Goal: Information Seeking & Learning: Learn about a topic

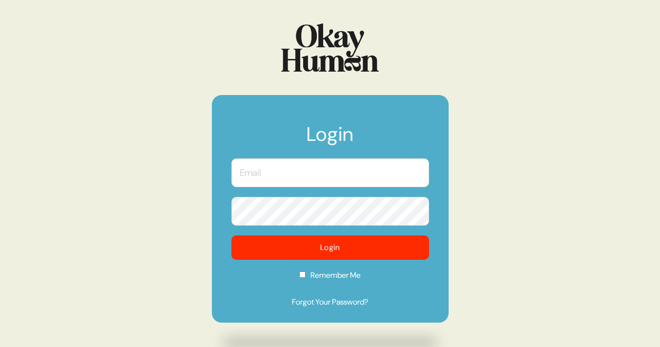
click at [295, 181] on input "text" at bounding box center [330, 173] width 198 height 29
type input "[PERSON_NAME][EMAIL_ADDRESS][PERSON_NAME][DOMAIN_NAME]"
click at [231, 197] on div at bounding box center [231, 197] width 0 height 0
click at [231, 236] on button "Login" at bounding box center [330, 248] width 198 height 24
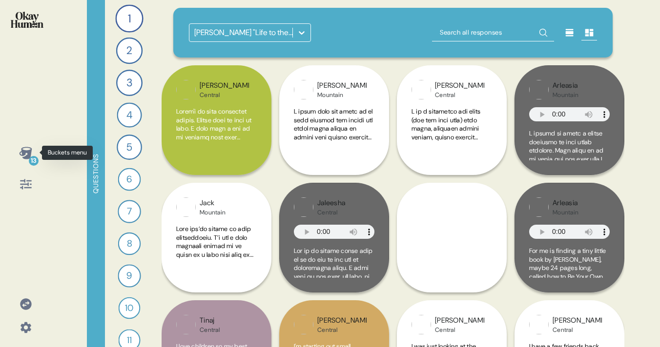
click at [25, 151] on icon at bounding box center [25, 153] width 13 height 12
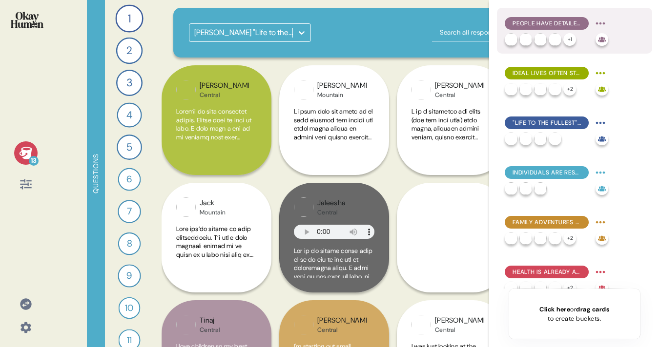
click at [551, 19] on div "People Have Detailed Dreams of Their Ideal Lives" at bounding box center [546, 23] width 84 height 13
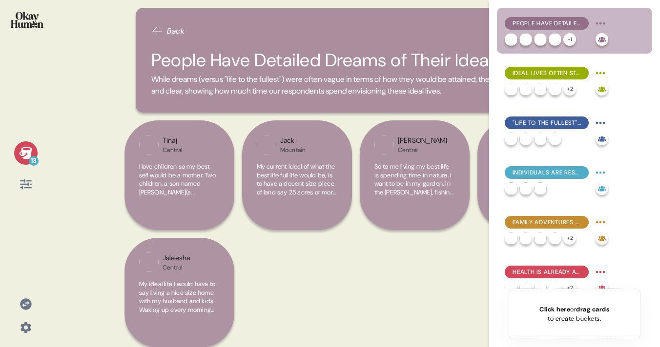
click at [121, 81] on div "13 Back People Have Detailed Dreams of Their Ideal Lives While dreams (versus "…" at bounding box center [330, 173] width 660 height 347
click at [426, 297] on div "Tinaj Central I love children so my best self would be a mother. Two children, …" at bounding box center [355, 238] width 463 height 235
click at [603, 21] on html "13 Back People Have Detailed Dreams of Their Ideal Lives While dreams (versus "…" at bounding box center [330, 173] width 660 height 347
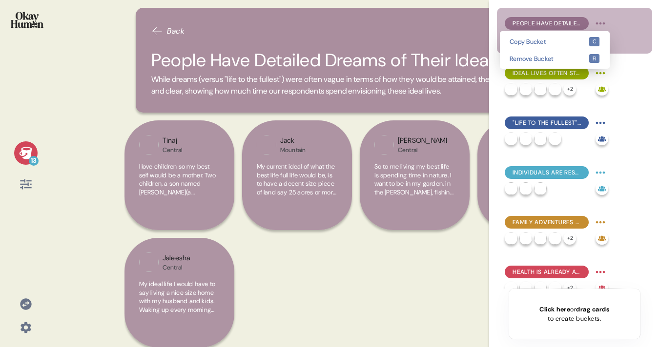
click at [223, 36] on html "13 Back People Have Detailed Dreams of Their Ideal Lives While dreams (versus "…" at bounding box center [330, 173] width 660 height 347
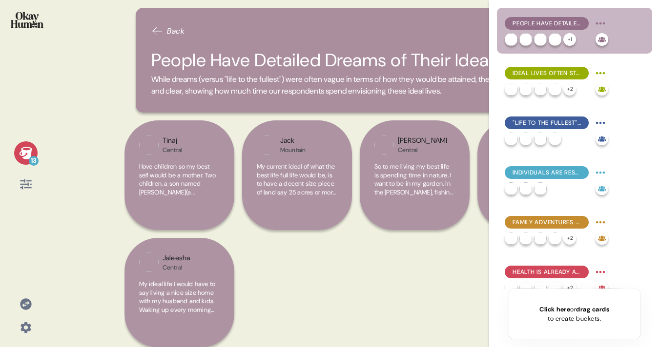
click at [199, 64] on h2 "People Have Detailed Dreams of Their Ideal Lives" at bounding box center [355, 60] width 408 height 27
click at [160, 64] on h2 "People Have Detailed Dreams of Their Ideal Lives" at bounding box center [355, 60] width 408 height 27
click at [152, 111] on div "Back People Have Detailed Dreams of Their Ideal Lives While dreams (versus "lif…" at bounding box center [356, 60] width 440 height 105
click at [470, 303] on div "Tinaj Central I love children so my best self would be a mother. Two children, …" at bounding box center [355, 238] width 463 height 235
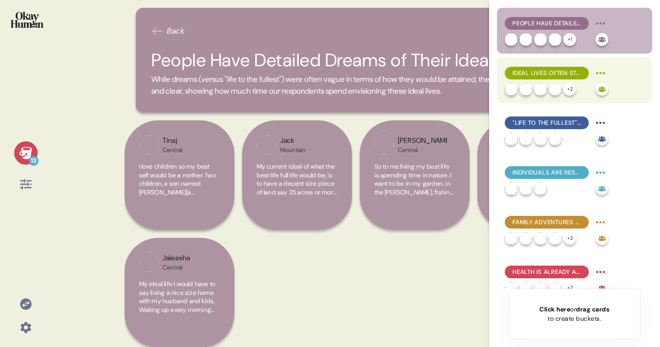
click at [543, 75] on span "Ideal Lives Often Start with Resolving Issues" at bounding box center [546, 73] width 68 height 9
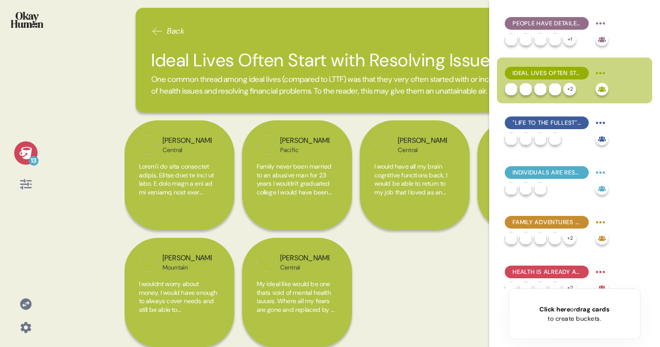
click at [383, 129] on div "Back Ideal Lives Often Start with Resolving Issues One common thread among idea…" at bounding box center [355, 173] width 463 height 347
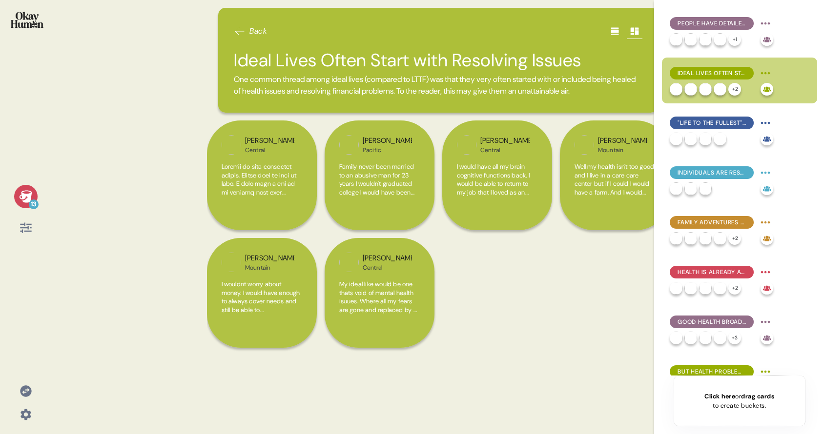
click at [517, 269] on div "[PERSON_NAME] Central [PERSON_NAME] Pacific Family never been married to an abu…" at bounding box center [438, 238] width 463 height 235
click at [611, 35] on icon at bounding box center [615, 31] width 10 height 10
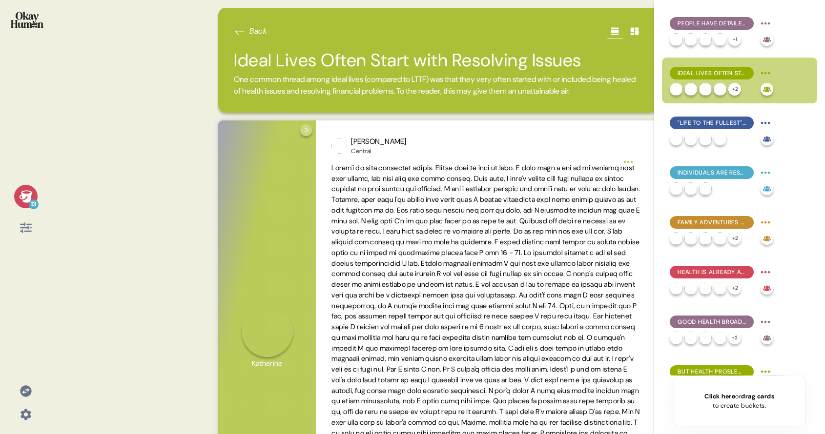
click at [636, 33] on icon at bounding box center [634, 31] width 8 height 7
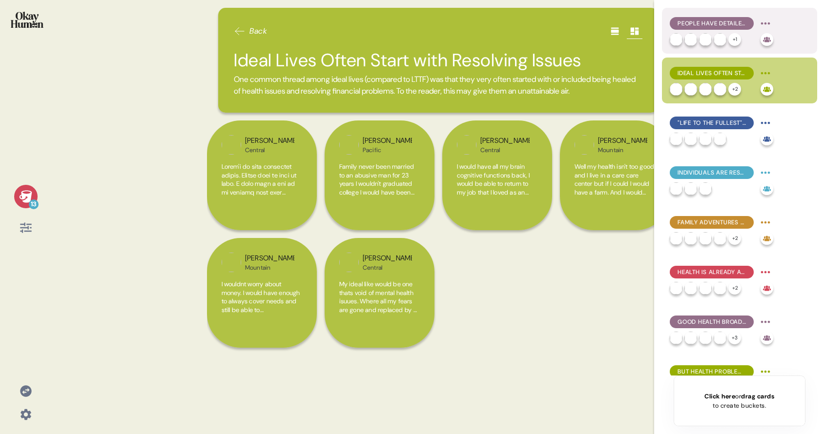
click at [659, 21] on span "People Have Detailed Dreams of Their Ideal Lives" at bounding box center [711, 23] width 68 height 9
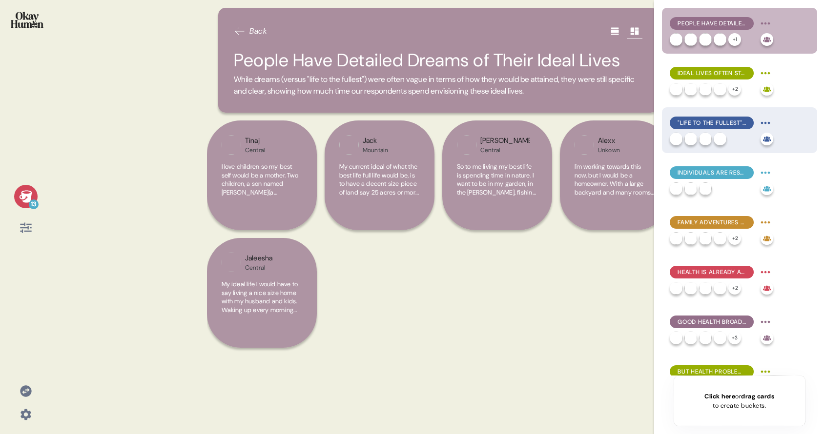
click at [659, 123] on span ""Life to the Fullest" Is More About Presence than Perfection" at bounding box center [711, 123] width 68 height 9
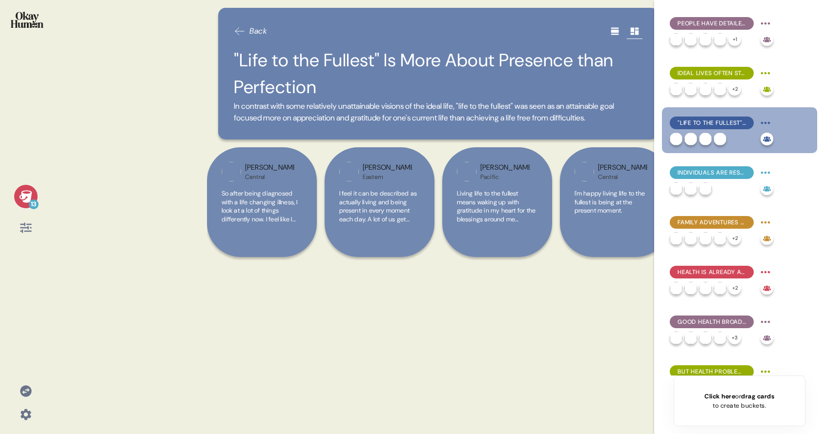
click at [239, 30] on icon at bounding box center [240, 31] width 12 height 12
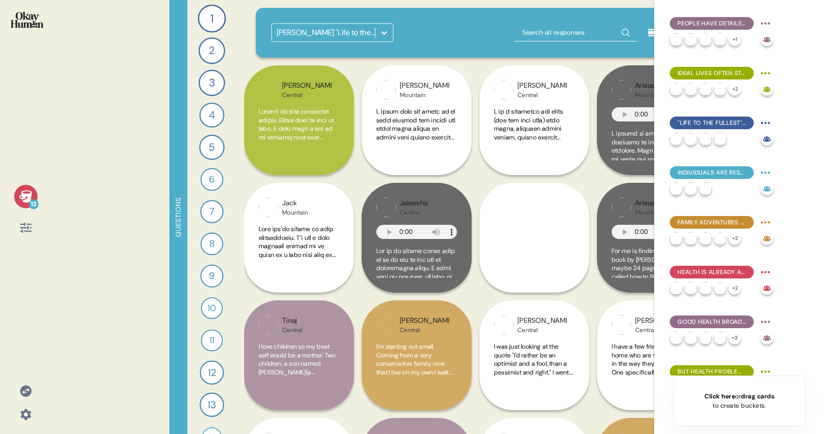
click at [315, 39] on div "[PERSON_NAME] "Life to the Fullest" Observations" at bounding box center [323, 33] width 103 height 18
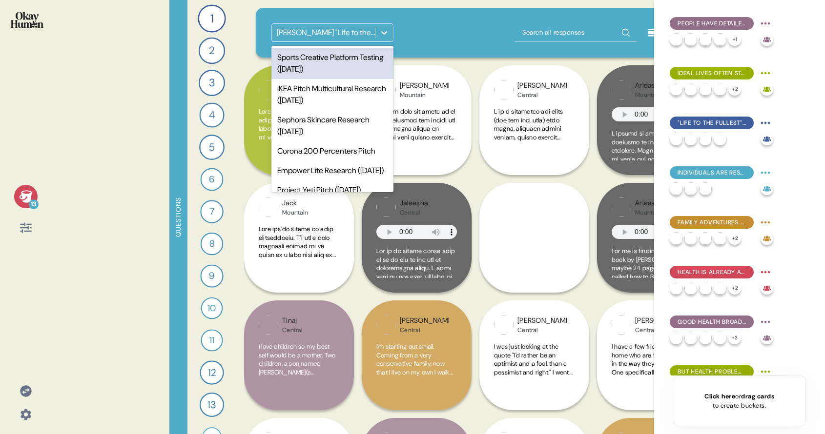
click at [333, 72] on div "Sports Creative Platform Testing ([DATE])" at bounding box center [332, 63] width 122 height 31
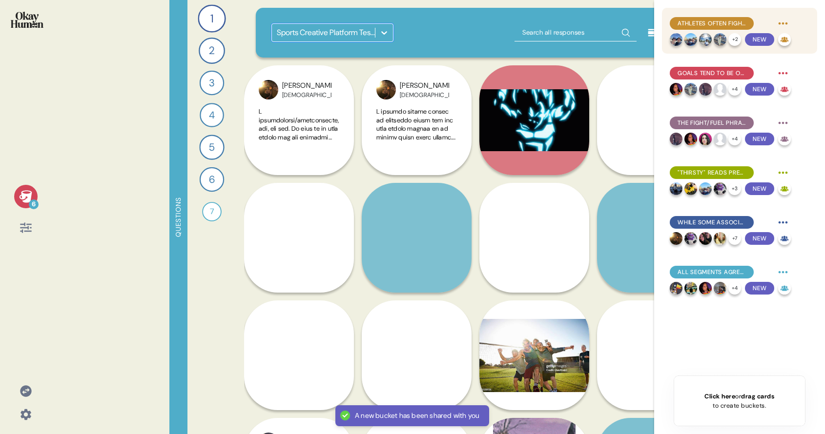
click at [659, 18] on div "Athletes often fight to return to how things used to be, rather than to move st…" at bounding box center [711, 23] width 84 height 13
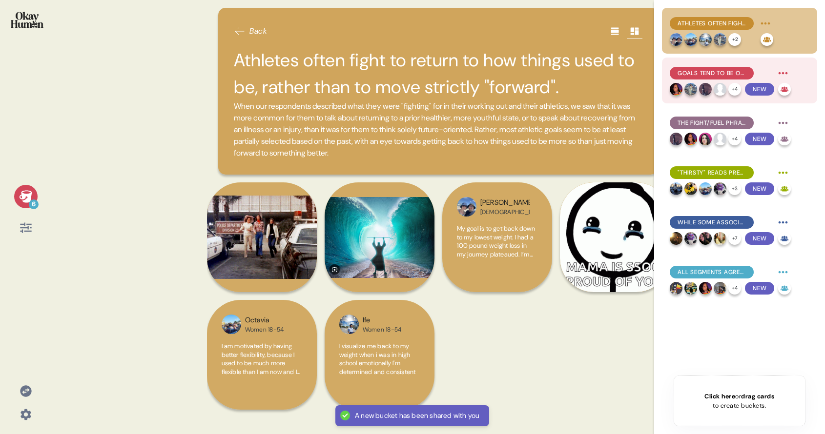
click at [659, 77] on span "Goals tend to be open-ended, with consistency & perseverance prized hire than n…" at bounding box center [711, 73] width 68 height 9
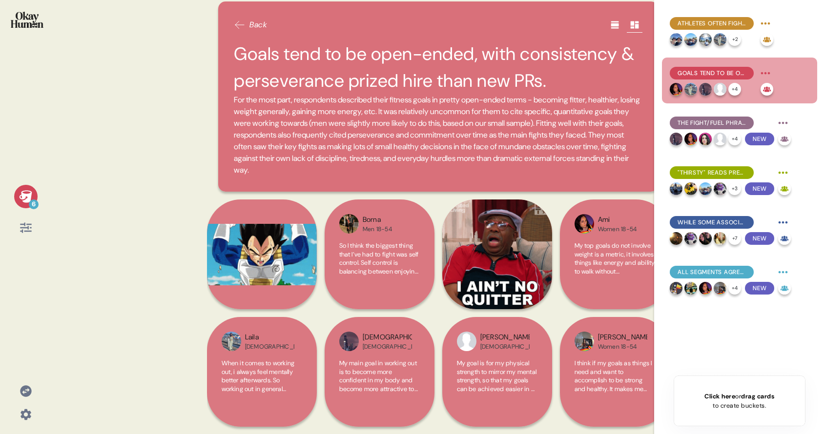
scroll to position [7, 0]
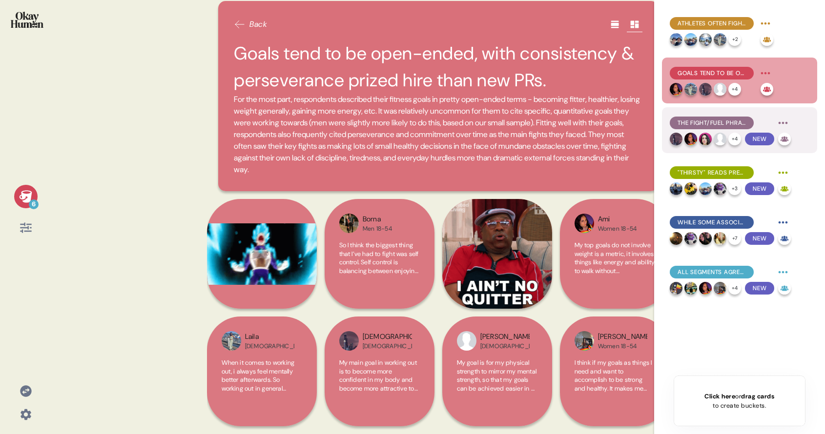
click at [659, 123] on span "The fight/fuel phrase generally connected well, with "out of fuel" having a sur…" at bounding box center [711, 123] width 68 height 9
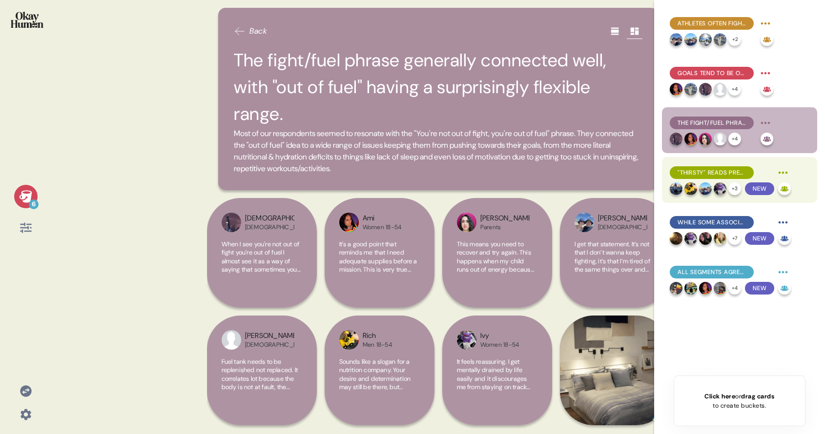
click at [659, 174] on span ""Thirsty" reads pretty literally, with connotations of desperation & desire and…" at bounding box center [711, 172] width 68 height 9
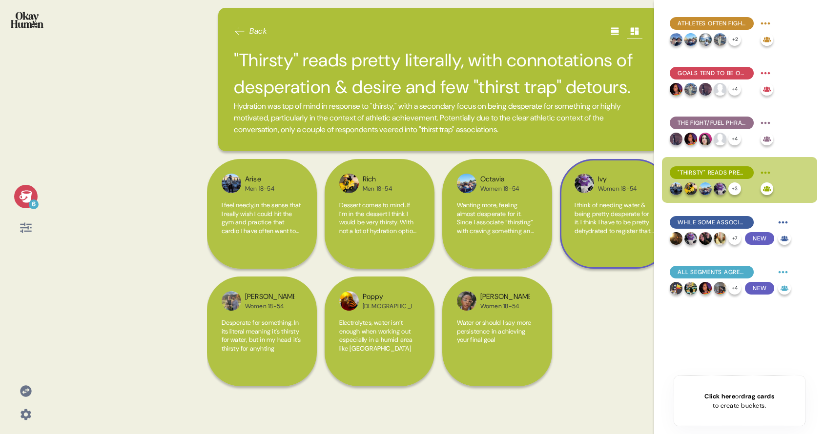
click at [587, 191] on img at bounding box center [584, 184] width 20 height 20
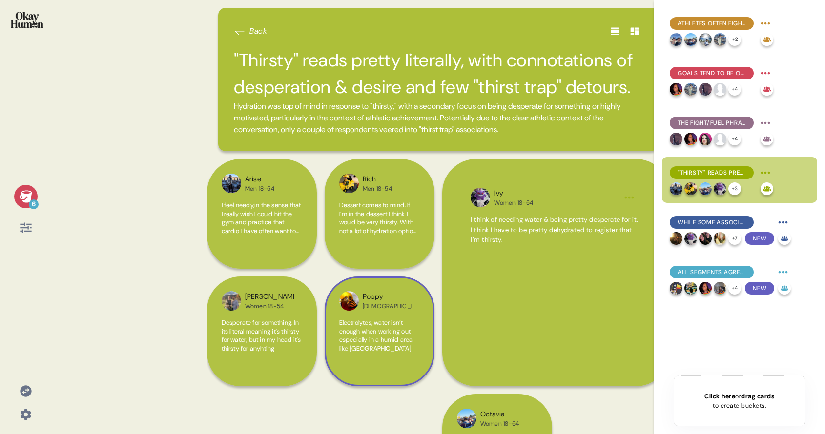
click at [397, 325] on span "Electrolytes, water isn’t enough when working out especially in a humid area li…" at bounding box center [376, 336] width 74 height 34
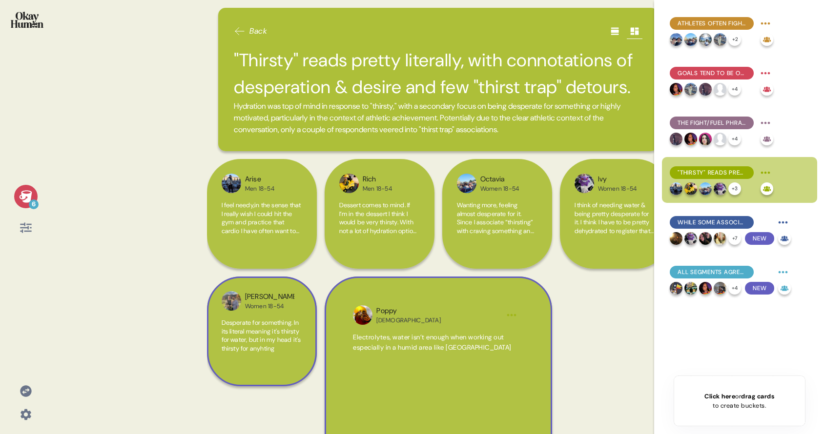
click at [270, 321] on span "Desperate for something. In its literal meaning it's thirsty for water, but in …" at bounding box center [261, 336] width 80 height 34
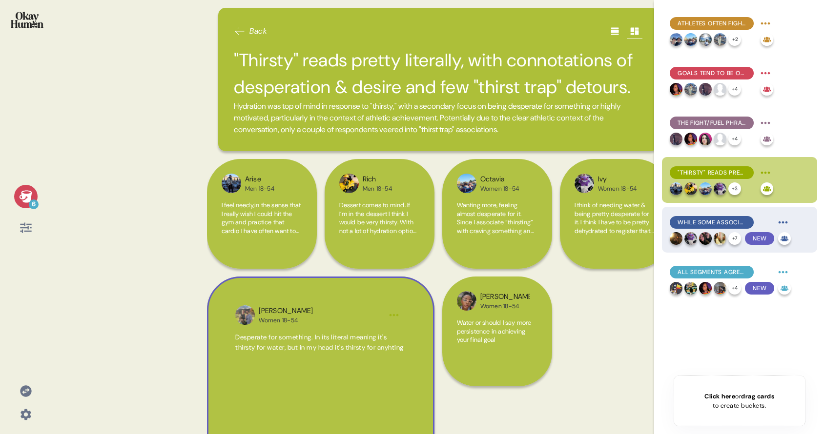
click at [659, 216] on div "While some associated "Thirsty Town" with high achievers, others took it a bit …" at bounding box center [729, 223] width 121 height 16
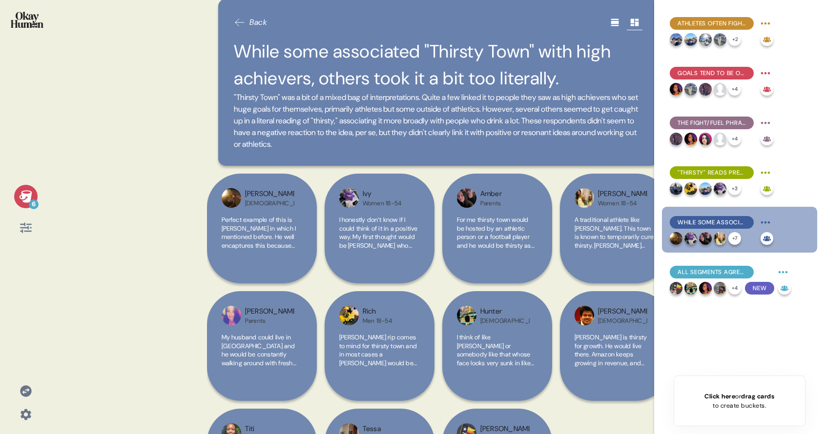
scroll to position [20, 0]
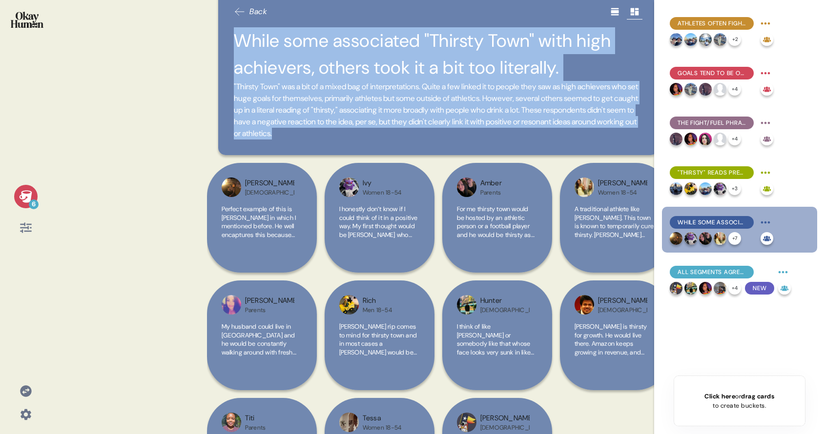
drag, startPoint x: 235, startPoint y: 40, endPoint x: 470, endPoint y: 132, distance: 252.8
click at [470, 132] on div "While some associated "Thirsty Town" with high achievers, others took it a bit …" at bounding box center [438, 83] width 408 height 112
copy div "While some associated "Thirsty Town" with high achievers, others took it a bit …"
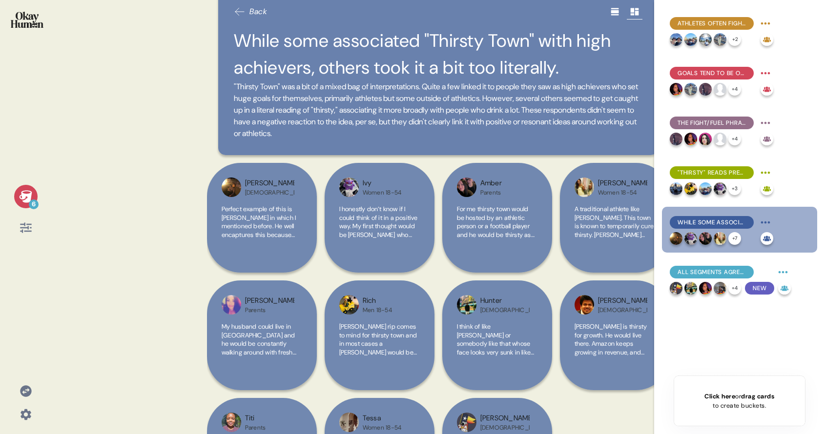
click at [409, 115] on span ""Thirsty Town" was a bit of a mixed bag of interpretations. Quite a few linked …" at bounding box center [438, 110] width 408 height 59
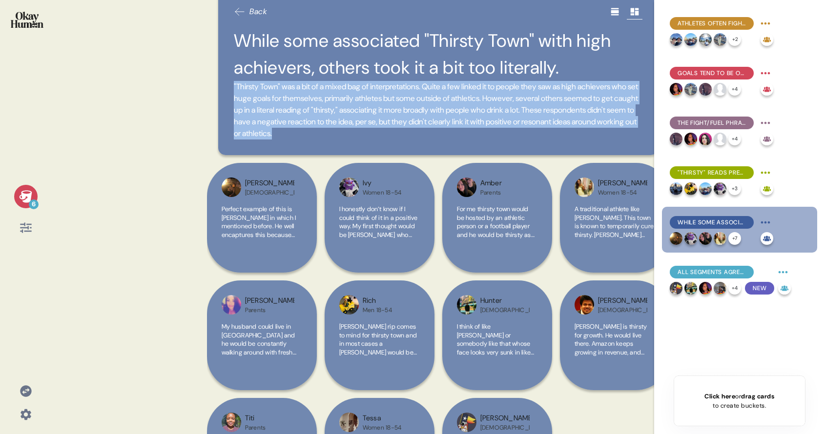
drag, startPoint x: 471, startPoint y: 137, endPoint x: 232, endPoint y: 88, distance: 243.4
click at [232, 88] on div "Back While some associated "Thirsty Town" with high achievers, others took it a…" at bounding box center [438, 71] width 440 height 167
copy span ""Thirsty Town" was a bit of a mixed bag of interpretations. Quite a few linked …"
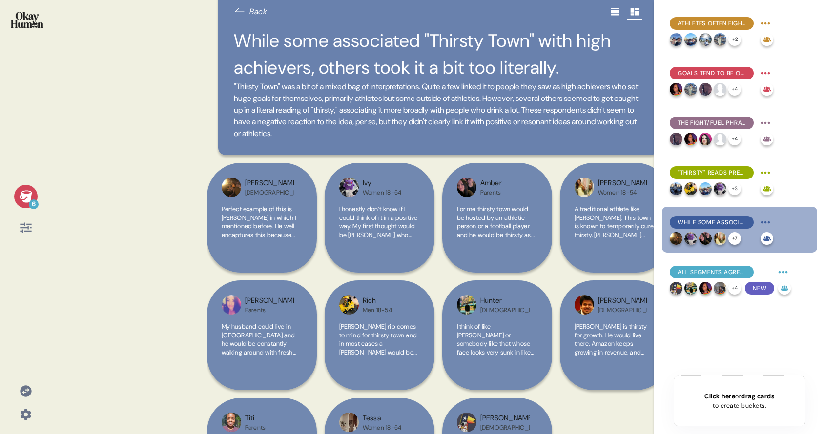
click at [306, 78] on h2 "While some associated "Thirsty Town" with high achievers, others took it a bit …" at bounding box center [438, 54] width 408 height 54
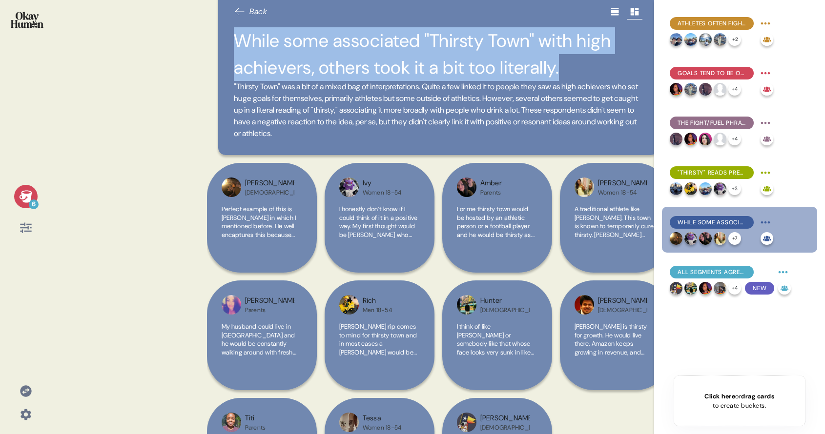
drag, startPoint x: 234, startPoint y: 39, endPoint x: 563, endPoint y: 64, distance: 330.8
click at [563, 64] on h2 "While some associated "Thirsty Town" with high achievers, others took it a bit …" at bounding box center [438, 54] width 408 height 54
copy h2 "While some associated "Thirsty Town" with high achievers, others took it a bit …"
click at [388, 75] on h2 "While some associated "Thirsty Town" with high achievers, others took it a bit …" at bounding box center [438, 54] width 408 height 54
drag, startPoint x: 261, startPoint y: 39, endPoint x: 557, endPoint y: 65, distance: 296.8
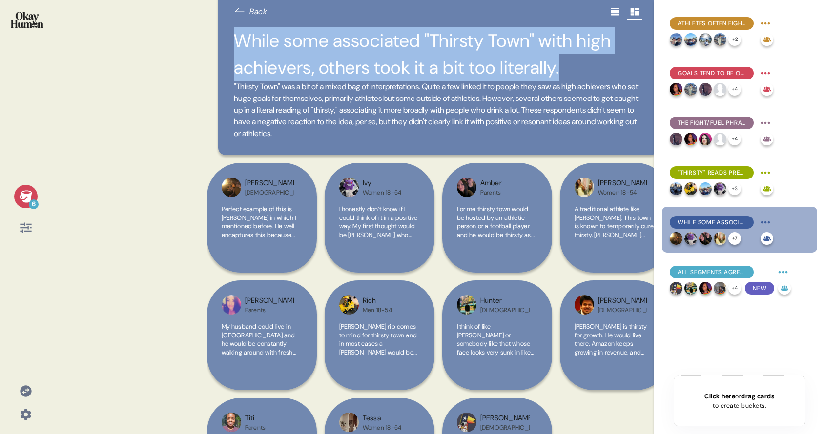
click at [557, 65] on h2 "While some associated "Thirsty Town" with high achievers, others took it a bit …" at bounding box center [438, 54] width 408 height 54
copy h2 "While some associated "Thirsty Town" with high achievers, others took it a bit …"
click at [265, 233] on span "Perfect example of this is [PERSON_NAME] in which I mentioned before. He well e…" at bounding box center [261, 256] width 80 height 102
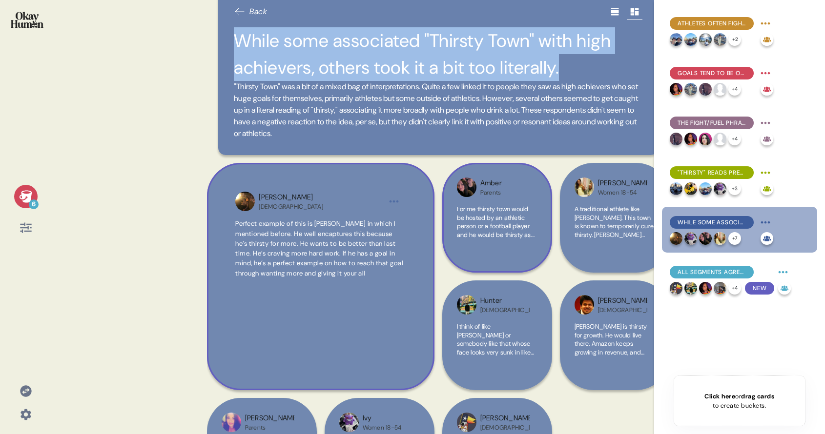
click at [484, 224] on span "For me thirsty town would be hosted by an athletic person or a football player …" at bounding box center [496, 235] width 78 height 60
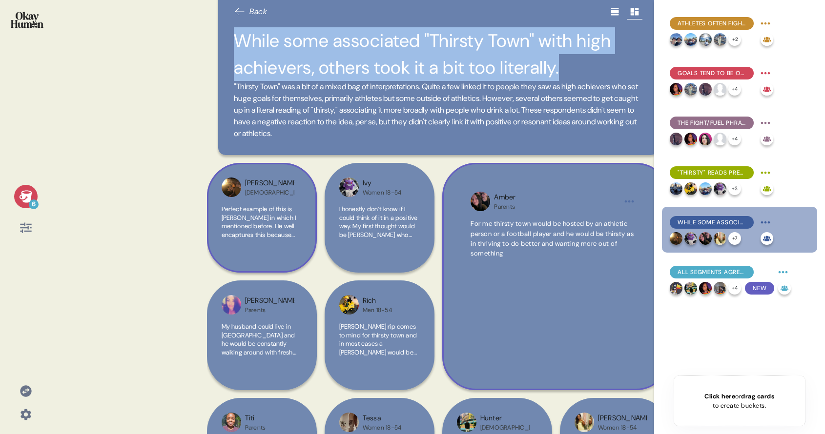
scroll to position [25, 0]
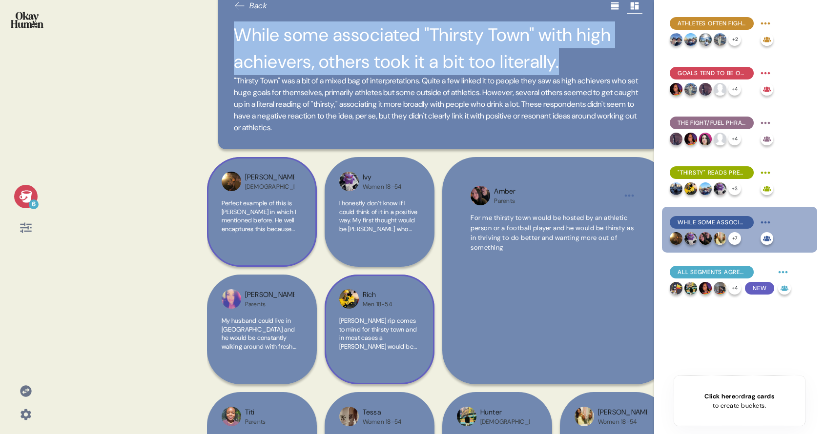
click at [358, 344] on span "[PERSON_NAME] rip comes to mind for thirsty town and in most cases a [PERSON_NA…" at bounding box center [378, 342] width 78 height 51
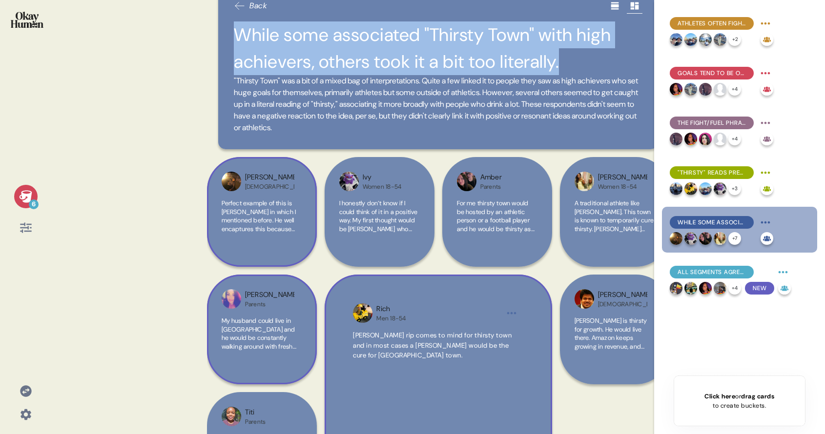
scroll to position [159, 0]
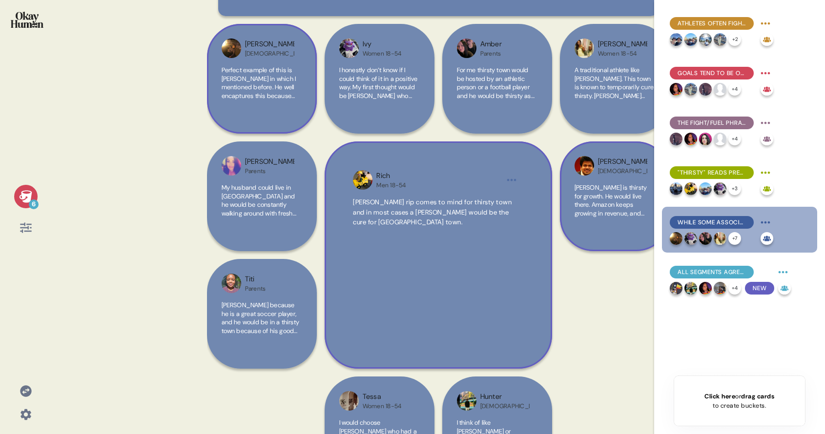
click at [613, 210] on span "[PERSON_NAME] is thirsty for growth. He would live there. Amazon keeps growing …" at bounding box center [610, 204] width 73 height 42
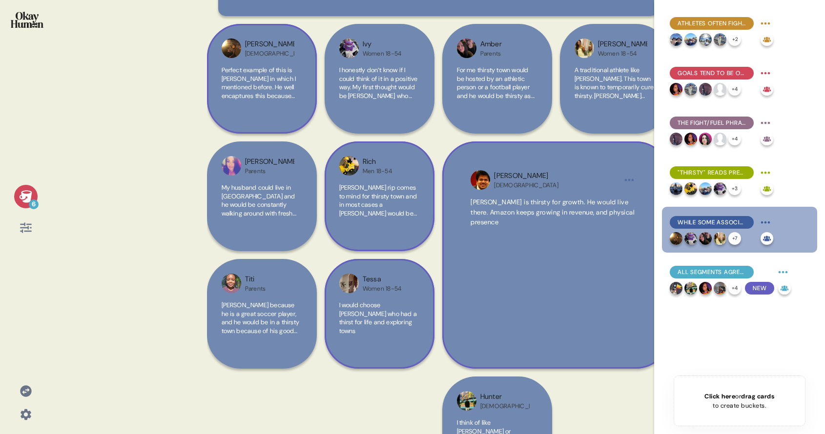
click at [372, 314] on span "I would choose [PERSON_NAME] who had a thirst for life and exploring towns" at bounding box center [378, 318] width 78 height 34
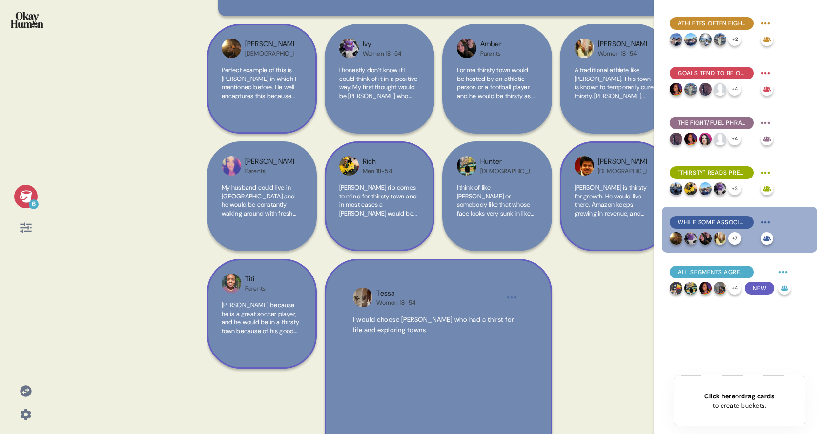
click at [269, 320] on span "[PERSON_NAME] because he is a great soccer player, and he would be in a thirsty…" at bounding box center [260, 322] width 78 height 42
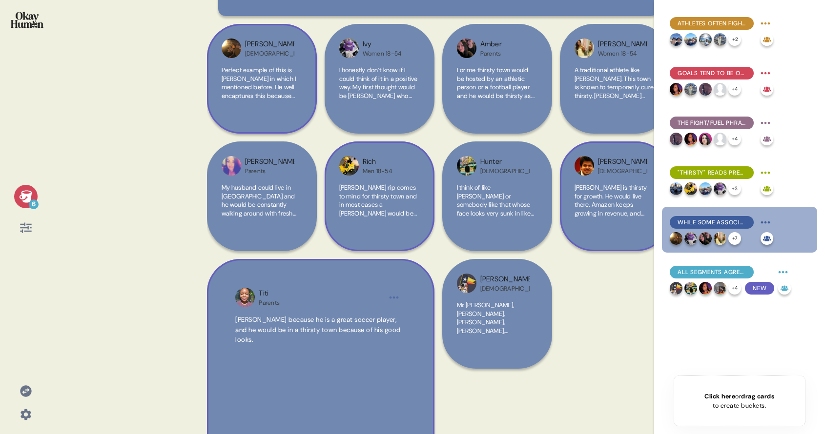
click at [594, 296] on div "[PERSON_NAME] Parents My husband could live in [GEOGRAPHIC_DATA] town and he wo…" at bounding box center [438, 200] width 463 height 353
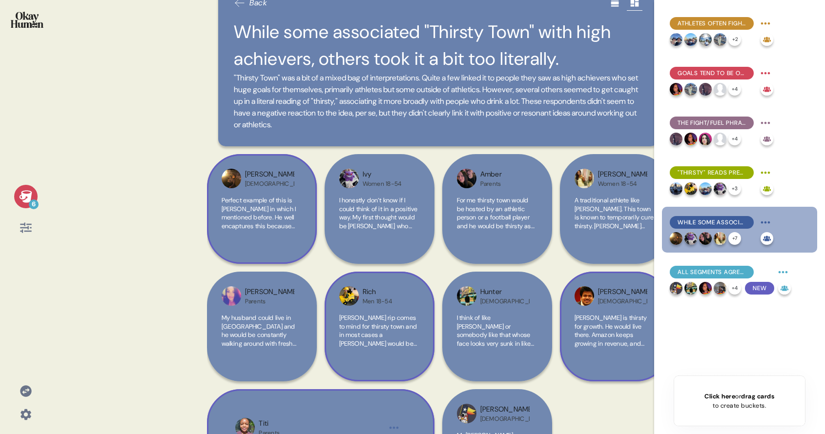
scroll to position [0, 0]
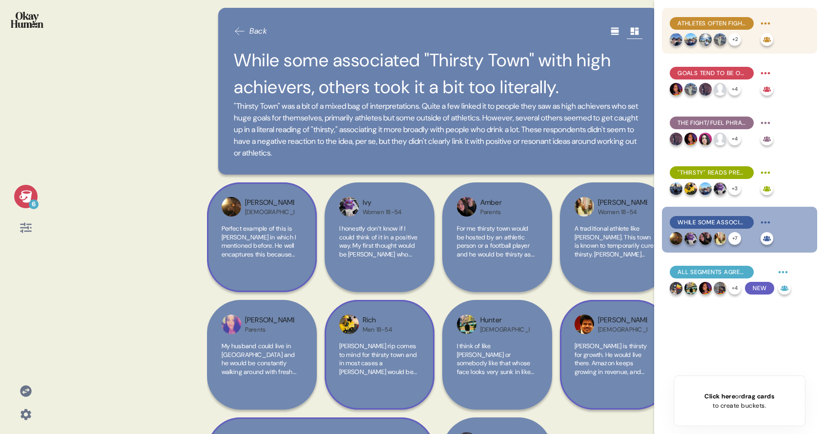
click at [659, 18] on div "Athletes often fight to return to how things used to be, rather than to move st…" at bounding box center [711, 23] width 84 height 13
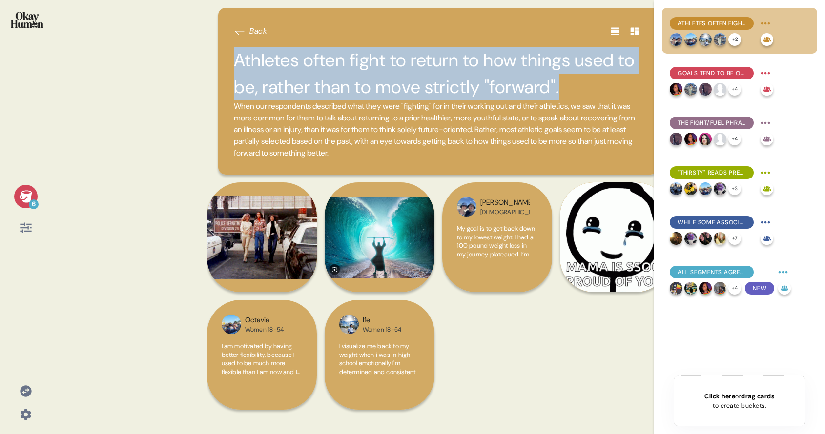
drag, startPoint x: 238, startPoint y: 59, endPoint x: 567, endPoint y: 89, distance: 331.1
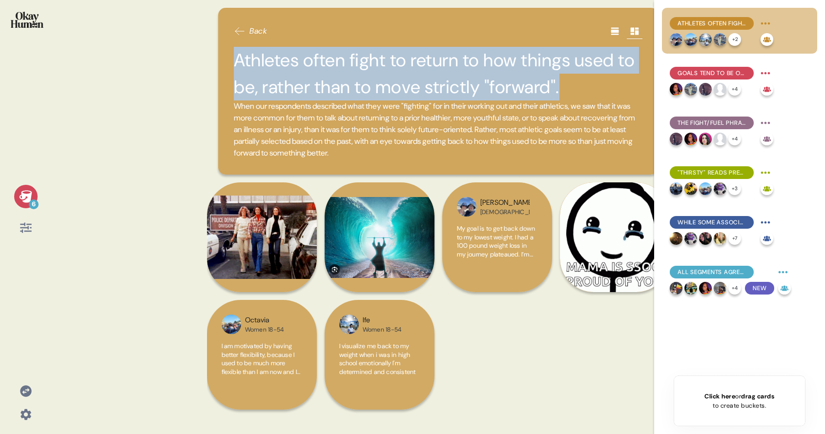
click at [567, 89] on h2 "Athletes often fight to return to how things used to be, rather than to move st…" at bounding box center [438, 74] width 408 height 54
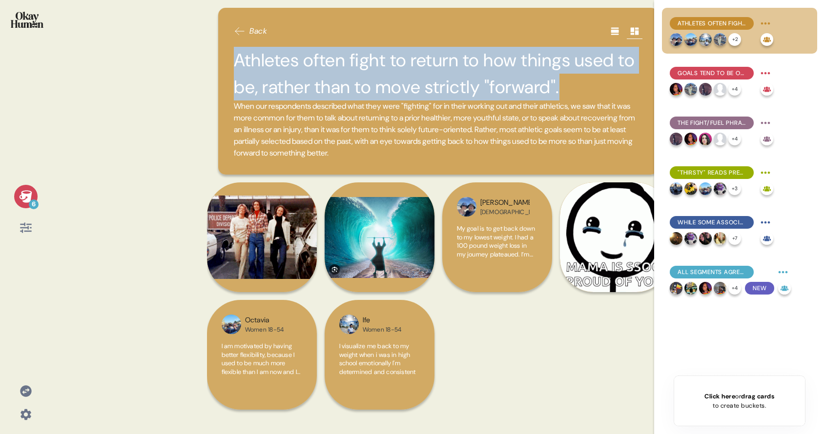
copy h2 "Athletes often fight to return to how things used to be, rather than to move st…"
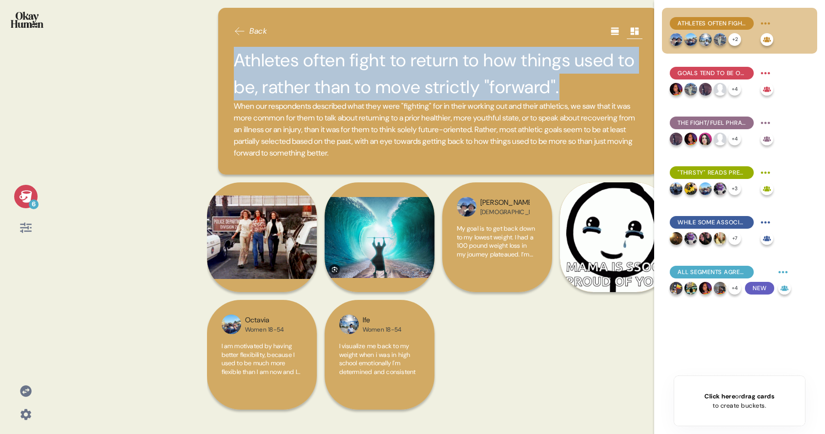
click at [332, 92] on h2 "Athletes often fight to return to how things used to be, rather than to move st…" at bounding box center [438, 74] width 408 height 54
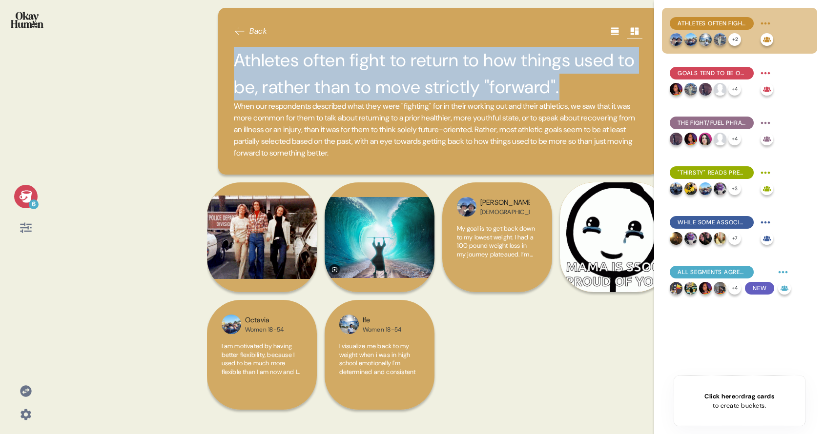
drag, startPoint x: 236, startPoint y: 60, endPoint x: 566, endPoint y: 91, distance: 331.7
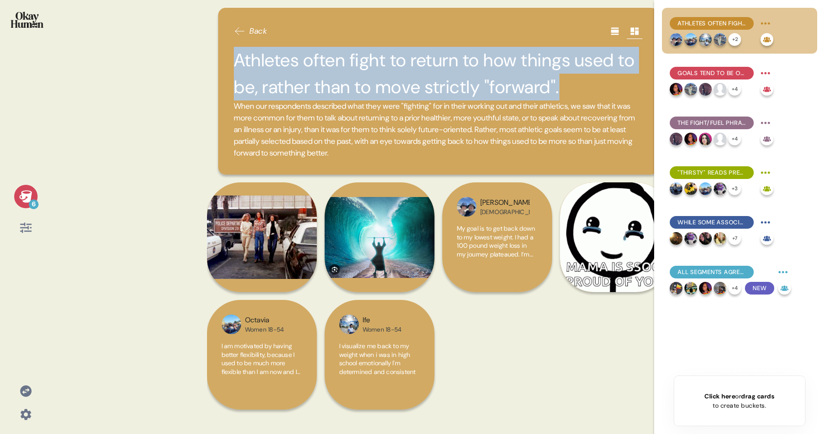
click at [566, 91] on h2 "Athletes often fight to return to how things used to be, rather than to move st…" at bounding box center [438, 74] width 408 height 54
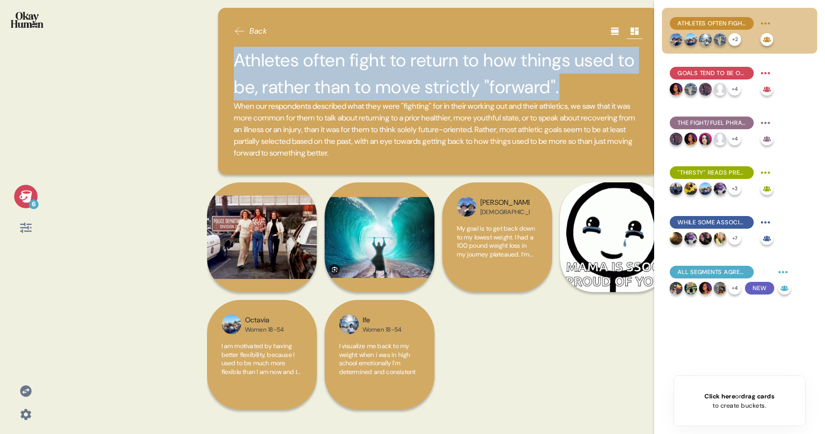
copy h2 "Athletes often fight to return to how things used to be, rather than to move st…"
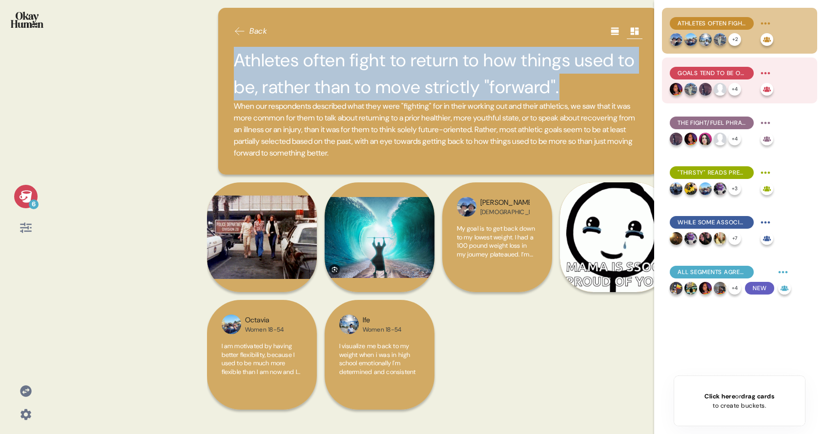
click at [659, 71] on span "Goals tend to be open-ended, with consistency & perseverance prized hire than n…" at bounding box center [711, 73] width 68 height 9
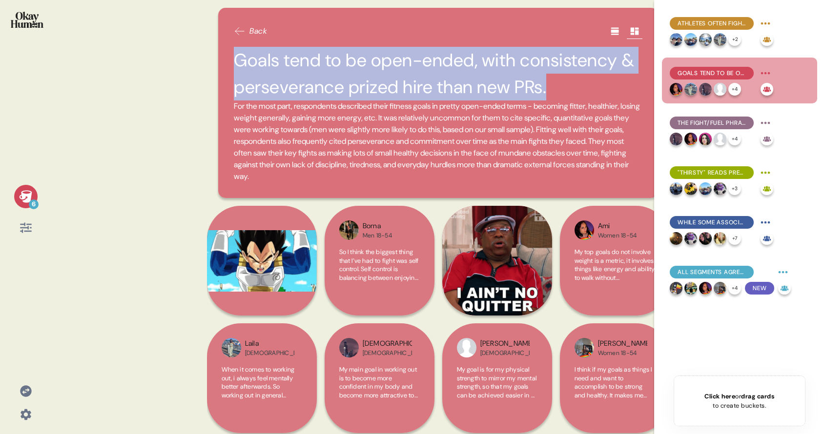
drag, startPoint x: 235, startPoint y: 58, endPoint x: 574, endPoint y: 91, distance: 340.2
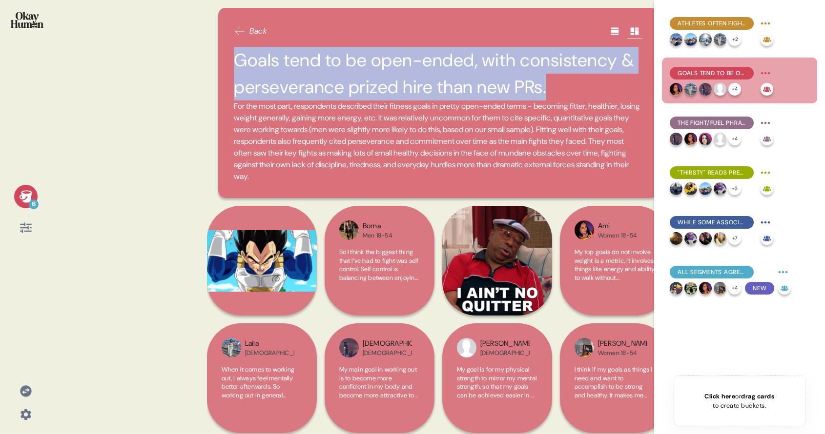
click at [574, 91] on h2 "Goals tend to be open-ended, with consistency & perseverance prized hire than n…" at bounding box center [438, 74] width 408 height 54
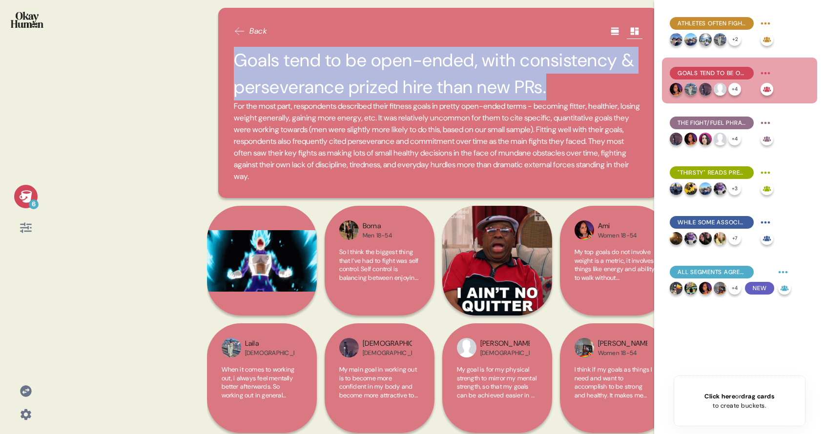
copy h2 "Goals tend to be open-ended, with consistency & perseverance prized hire than n…"
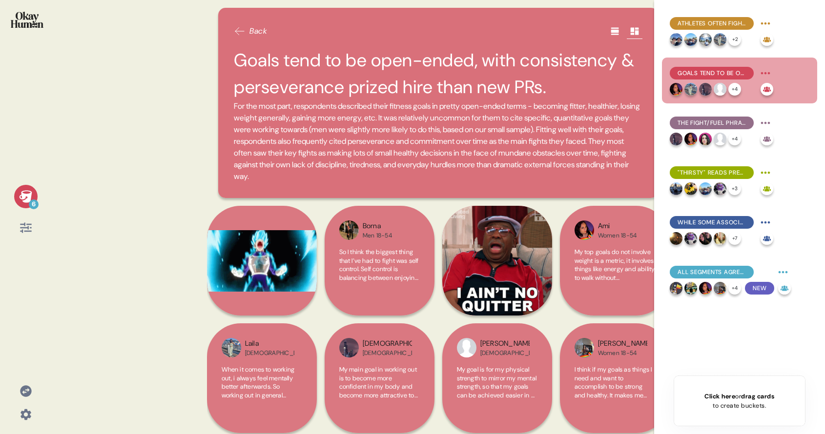
click at [352, 121] on span "For the most part, respondents described their fitness goals in pretty open-end…" at bounding box center [438, 142] width 408 height 82
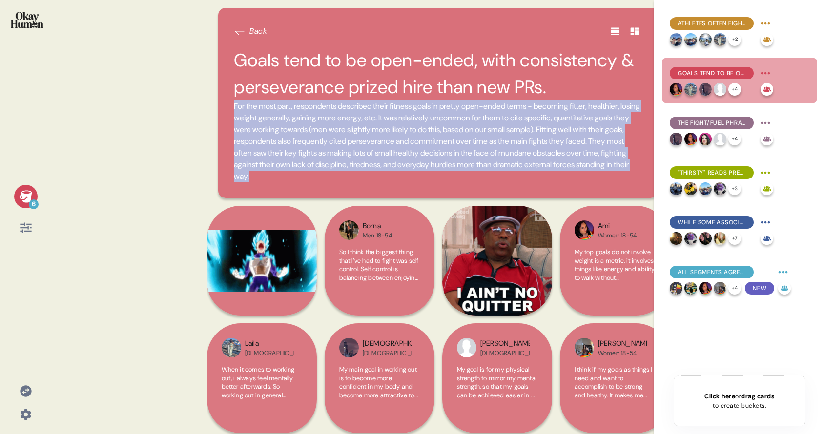
drag, startPoint x: 235, startPoint y: 105, endPoint x: 504, endPoint y: 178, distance: 279.4
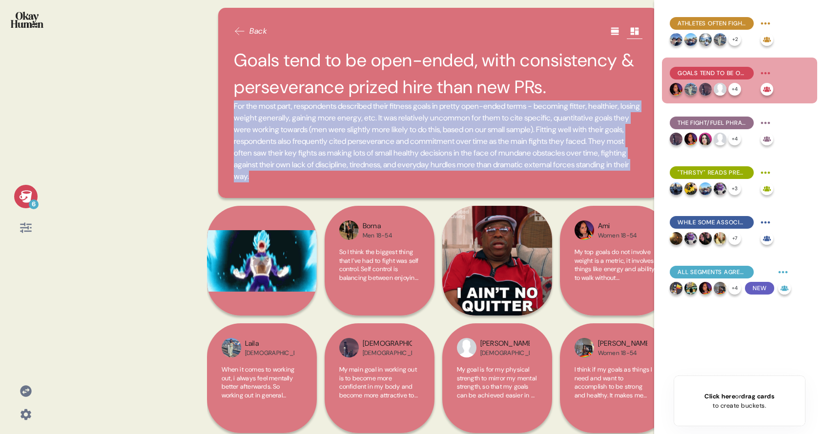
click at [504, 178] on span "For the most part, respondents described their fitness goals in pretty open-end…" at bounding box center [438, 142] width 408 height 82
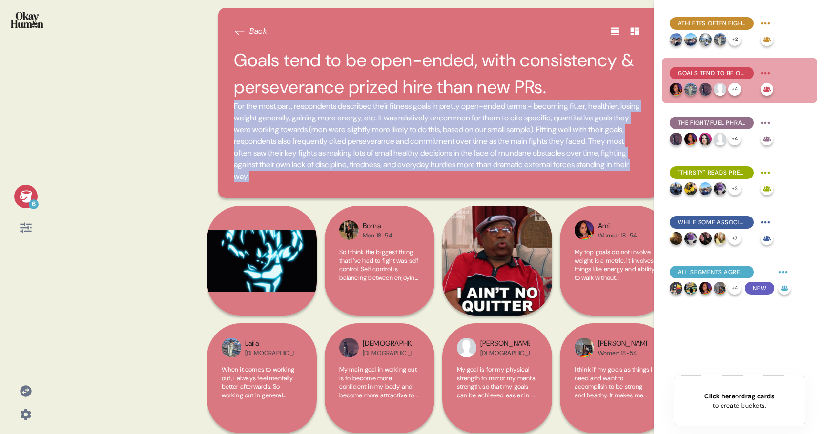
copy span "For the most part, respondents described their fitness goals in pretty open-end…"
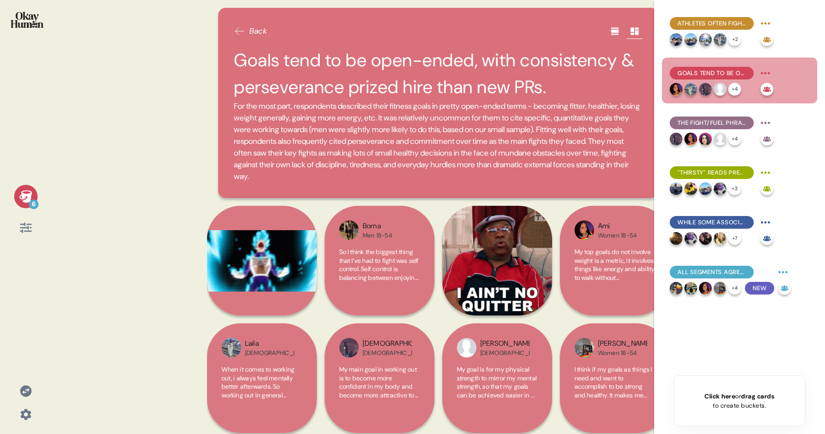
click at [429, 195] on div "Back Goals tend to be open-ended, with consistency & perseverance prized hire t…" at bounding box center [438, 103] width 440 height 190
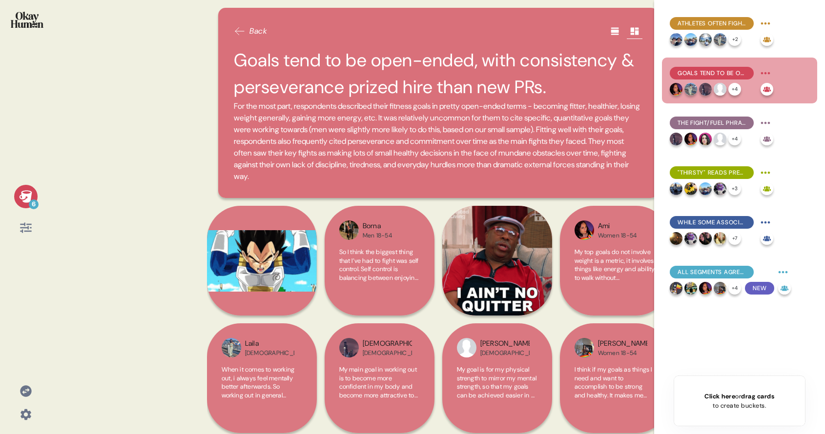
scroll to position [7, 0]
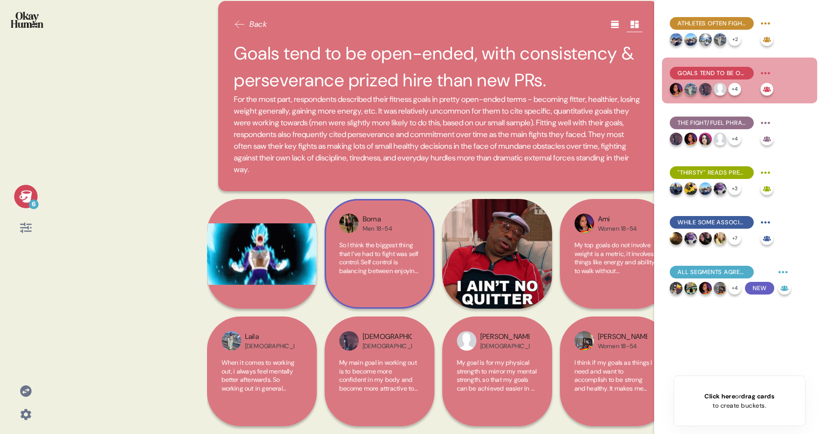
click at [376, 268] on span "So I think the biggest thing that I’ve had to fight was self control. Self cont…" at bounding box center [379, 305] width 80 height 128
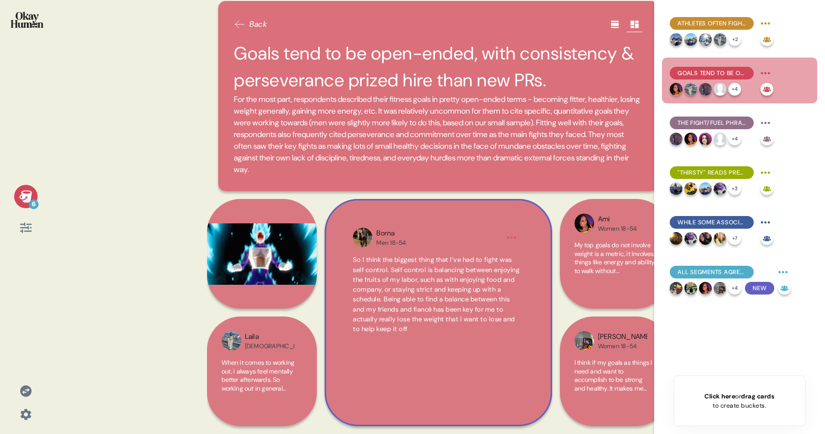
scroll to position [49, 0]
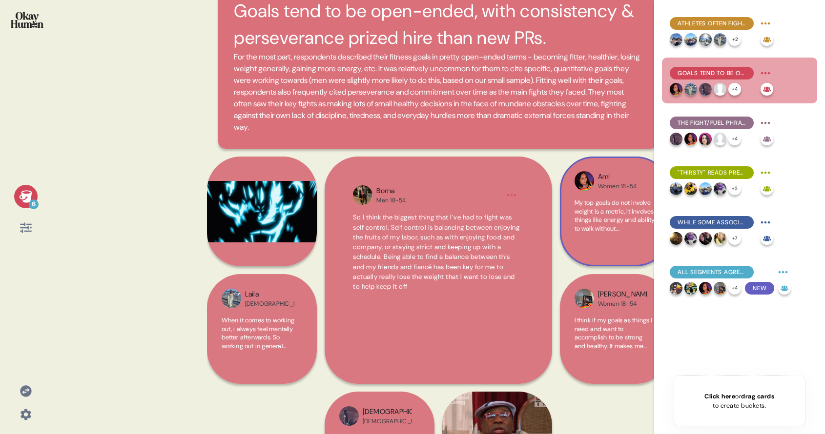
click at [612, 223] on span "My top goals do not involve weight is a metric, it involves things like energy …" at bounding box center [614, 237] width 80 height 77
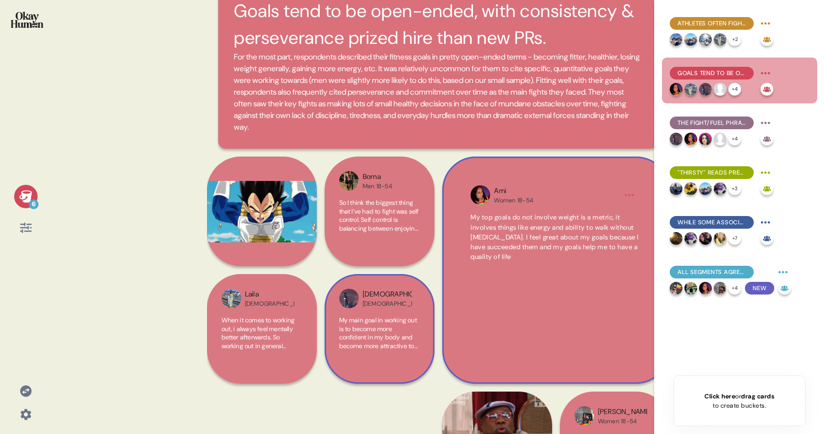
click at [384, 345] on span "My main goal in working out is to become more confident in my body and become m…" at bounding box center [378, 341] width 79 height 51
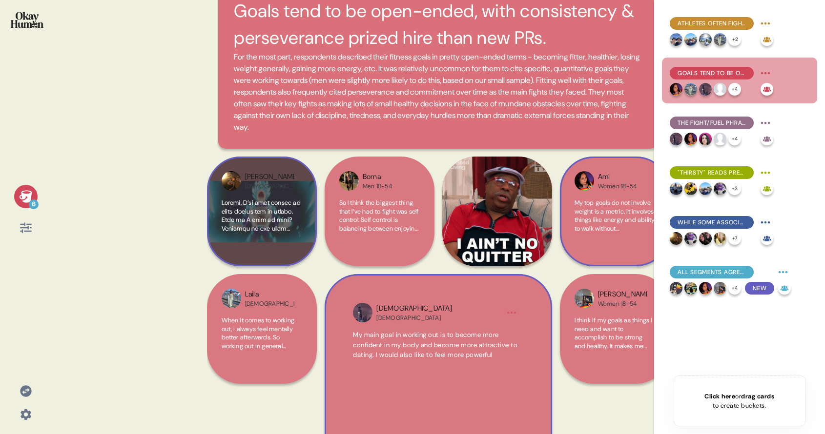
scroll to position [126, 0]
